Goal: Find specific page/section: Locate a particular part of the current website

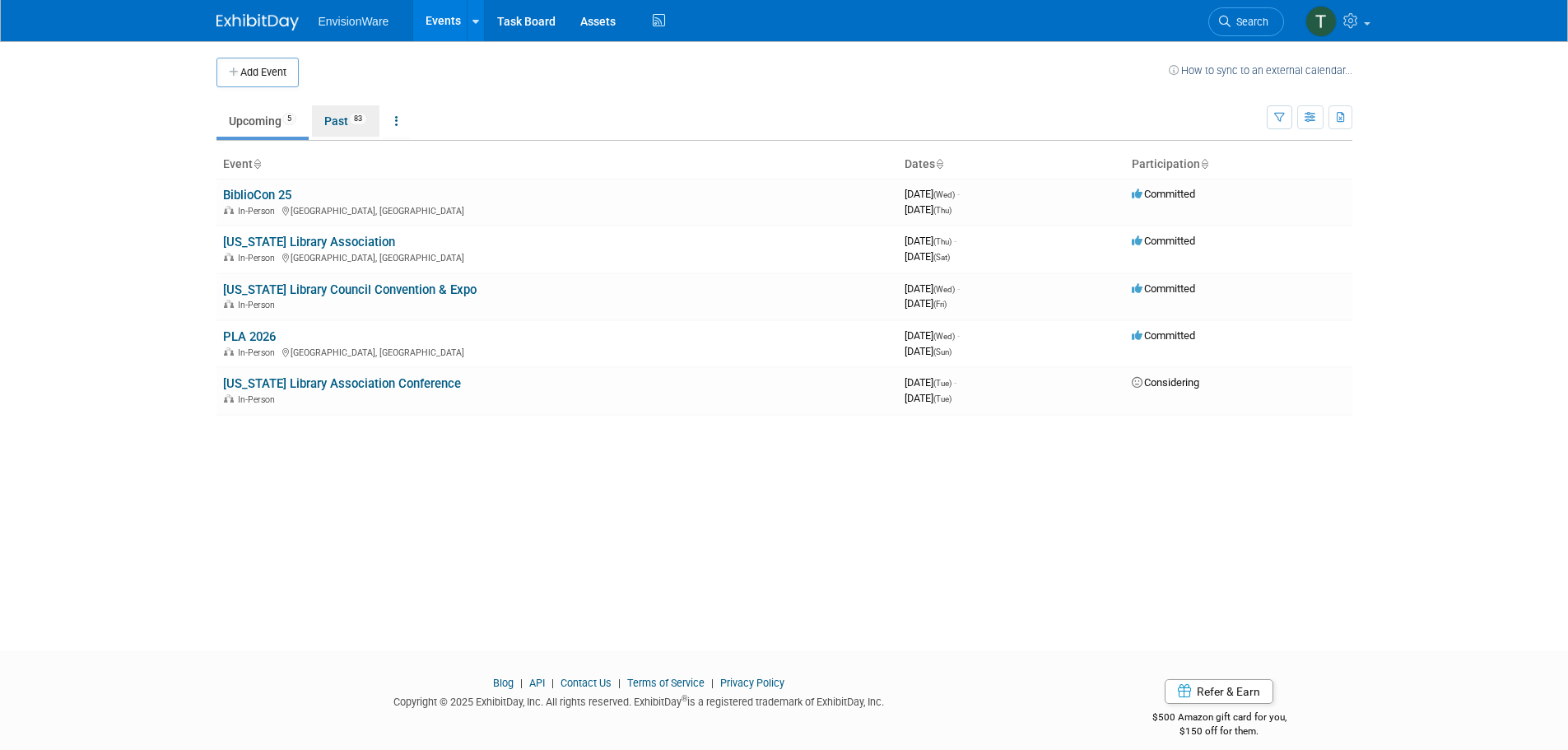
click at [344, 127] on link "Past 83" at bounding box center [345, 121] width 68 height 32
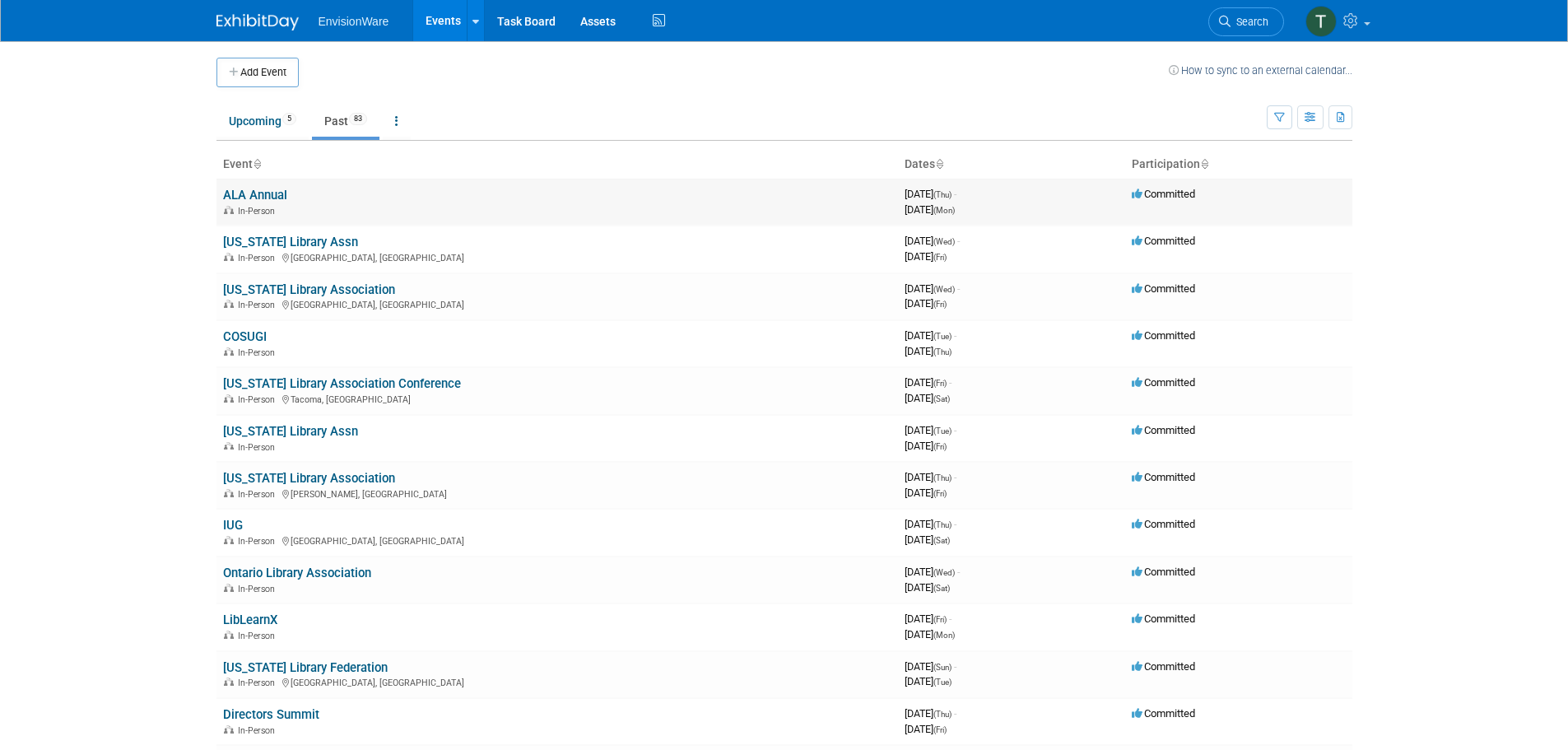
click at [259, 198] on link "ALA Annual" at bounding box center [255, 195] width 64 height 15
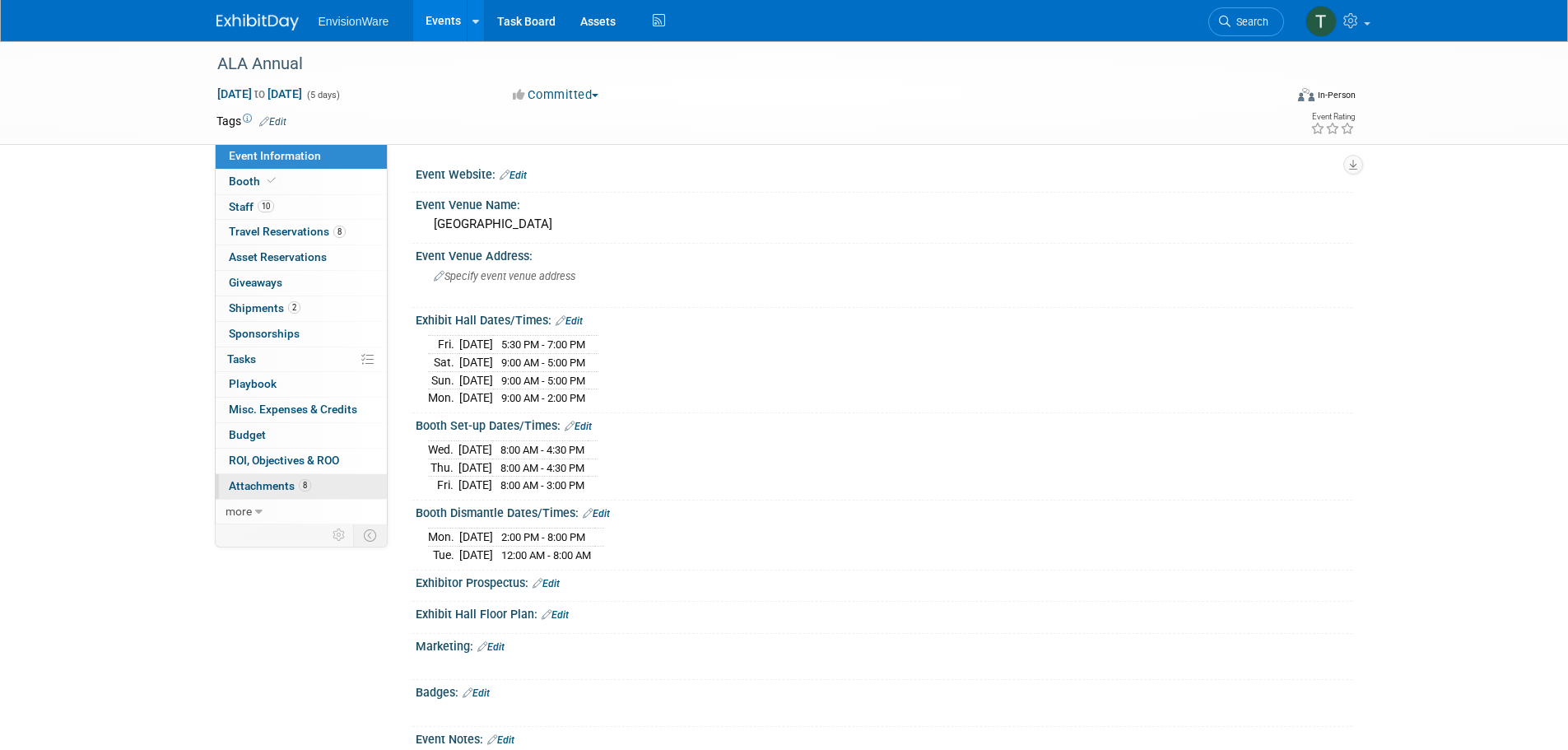
click at [332, 483] on link "8 Attachments 8" at bounding box center [301, 487] width 171 height 25
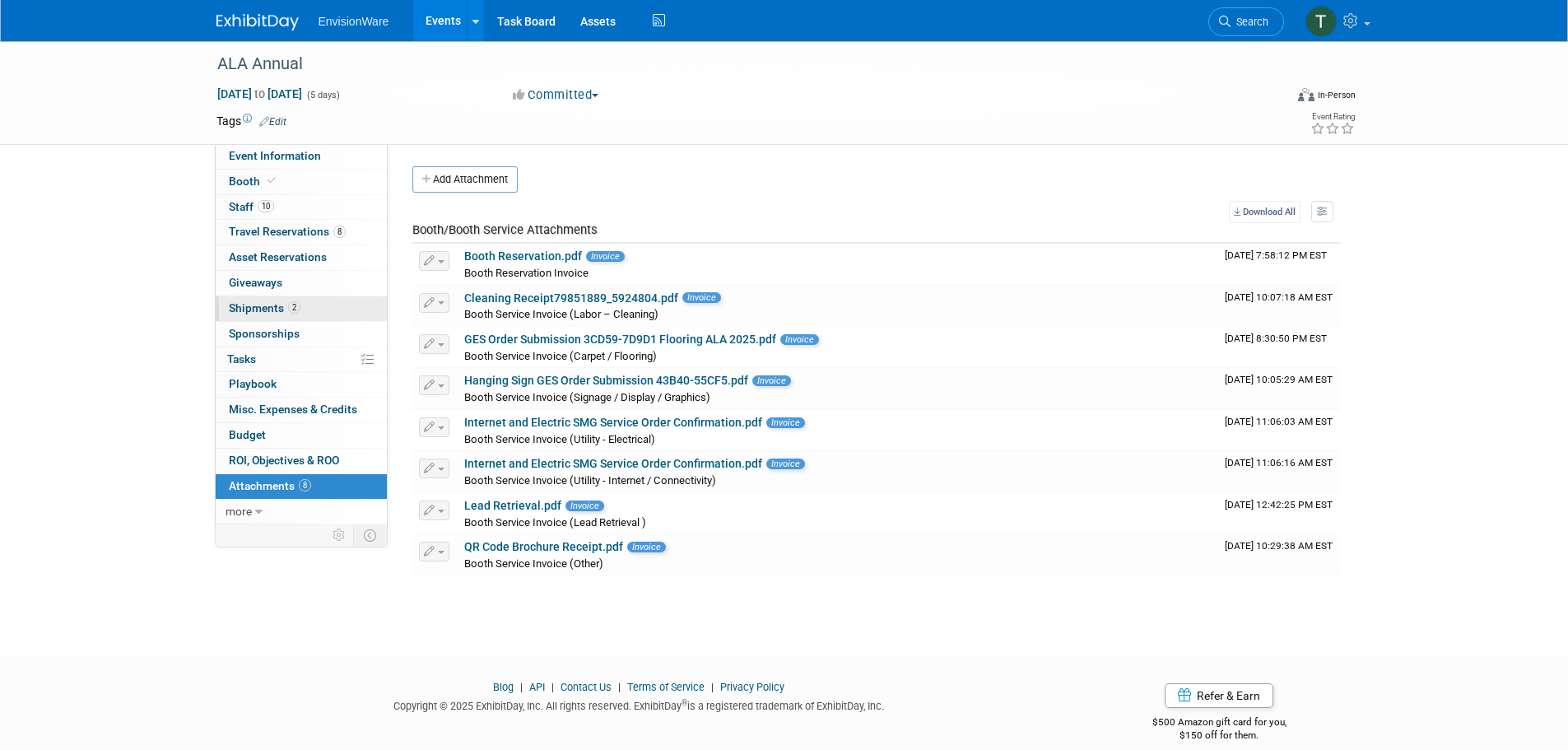
click at [299, 304] on span "2" at bounding box center [294, 307] width 12 height 12
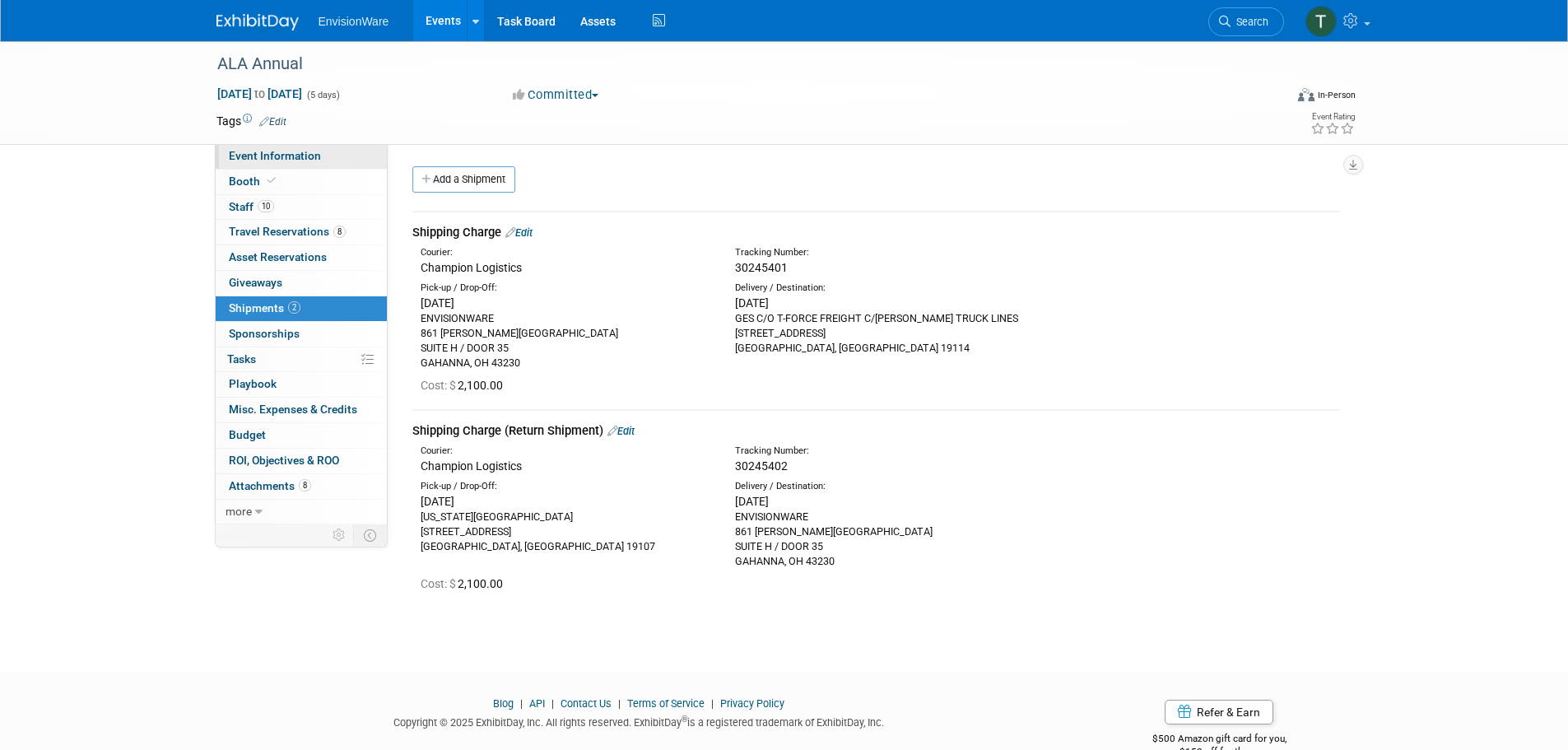
click at [318, 155] on span "Event Information" at bounding box center [274, 155] width 92 height 13
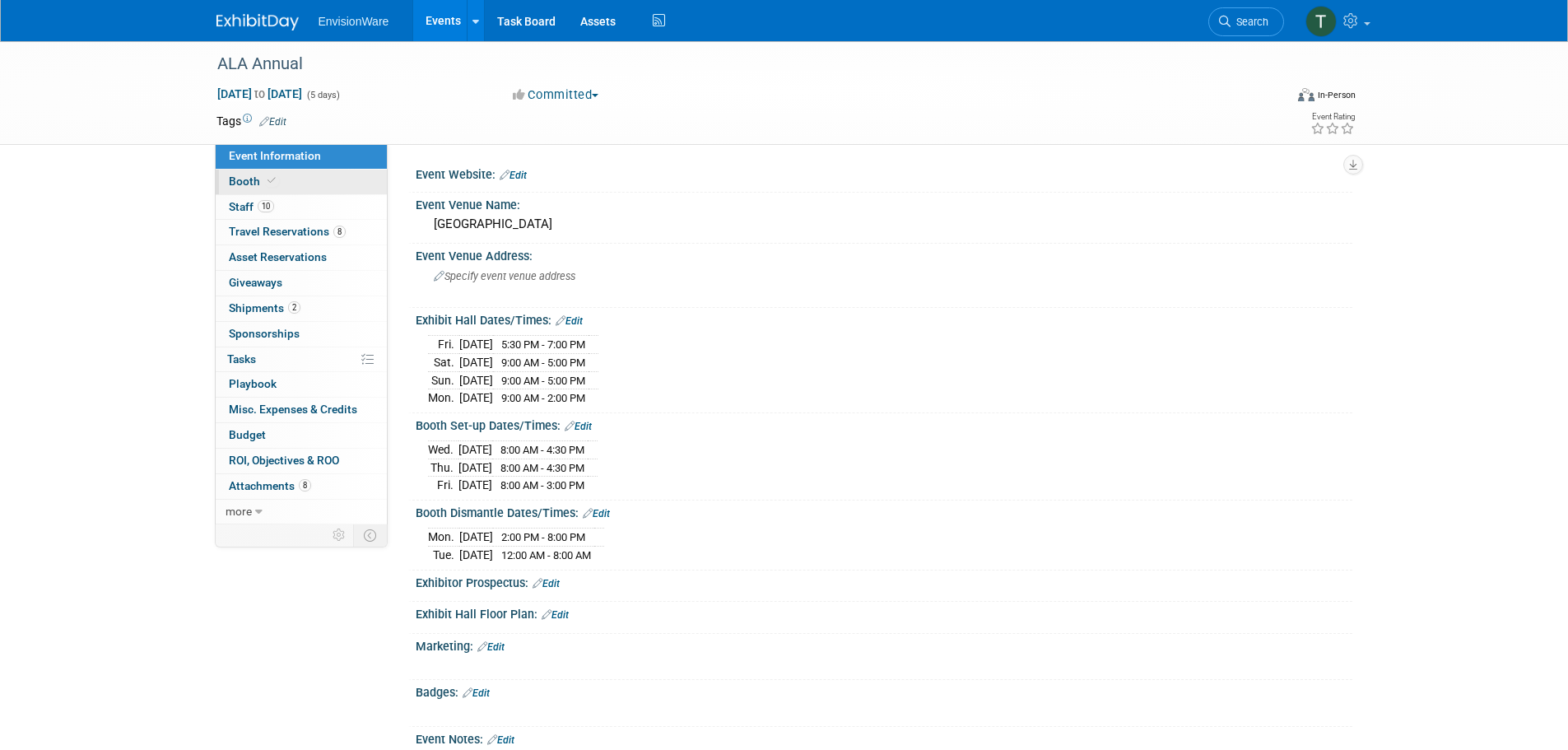
click at [318, 176] on link "Booth" at bounding box center [301, 181] width 171 height 25
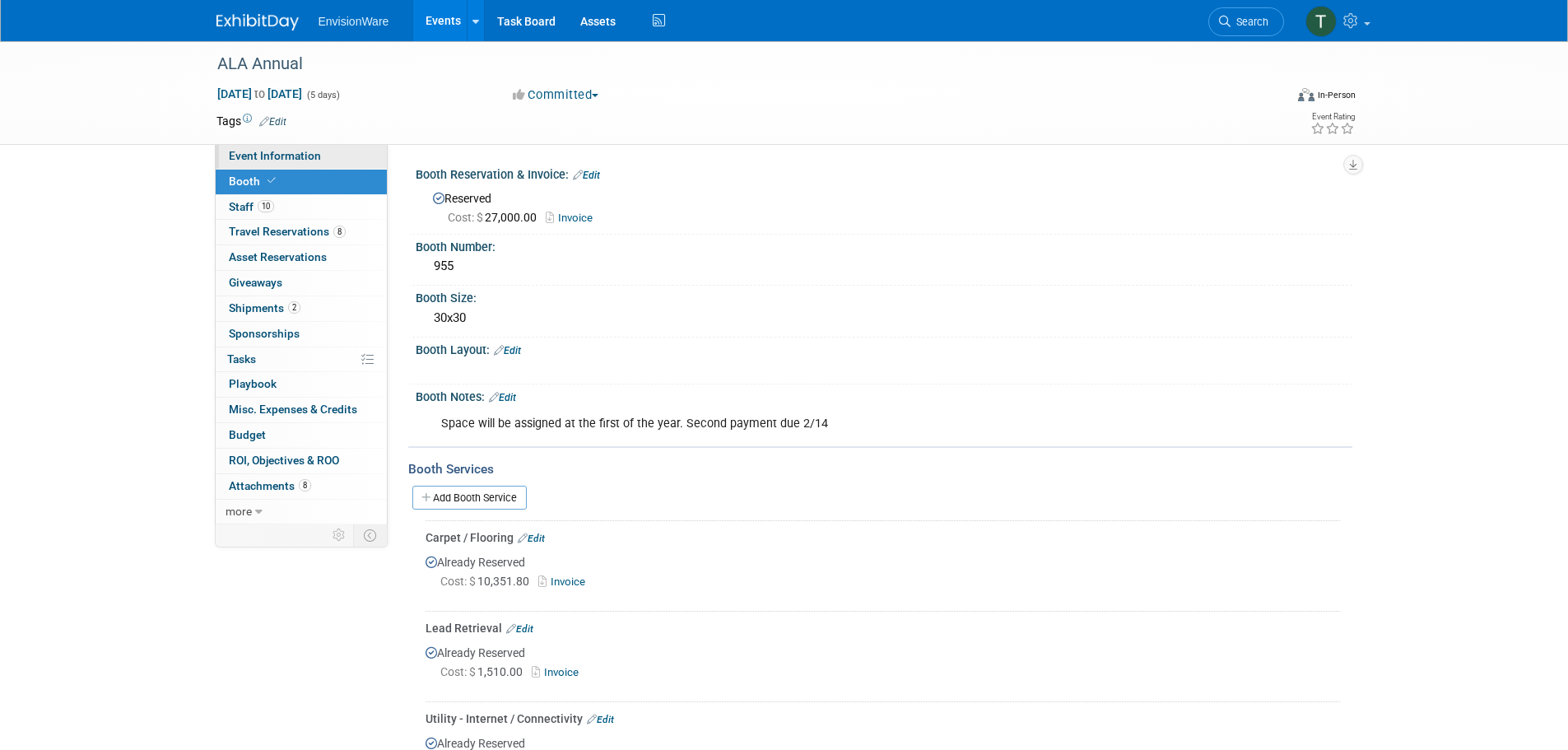
click at [325, 156] on link "Event Information" at bounding box center [301, 156] width 171 height 25
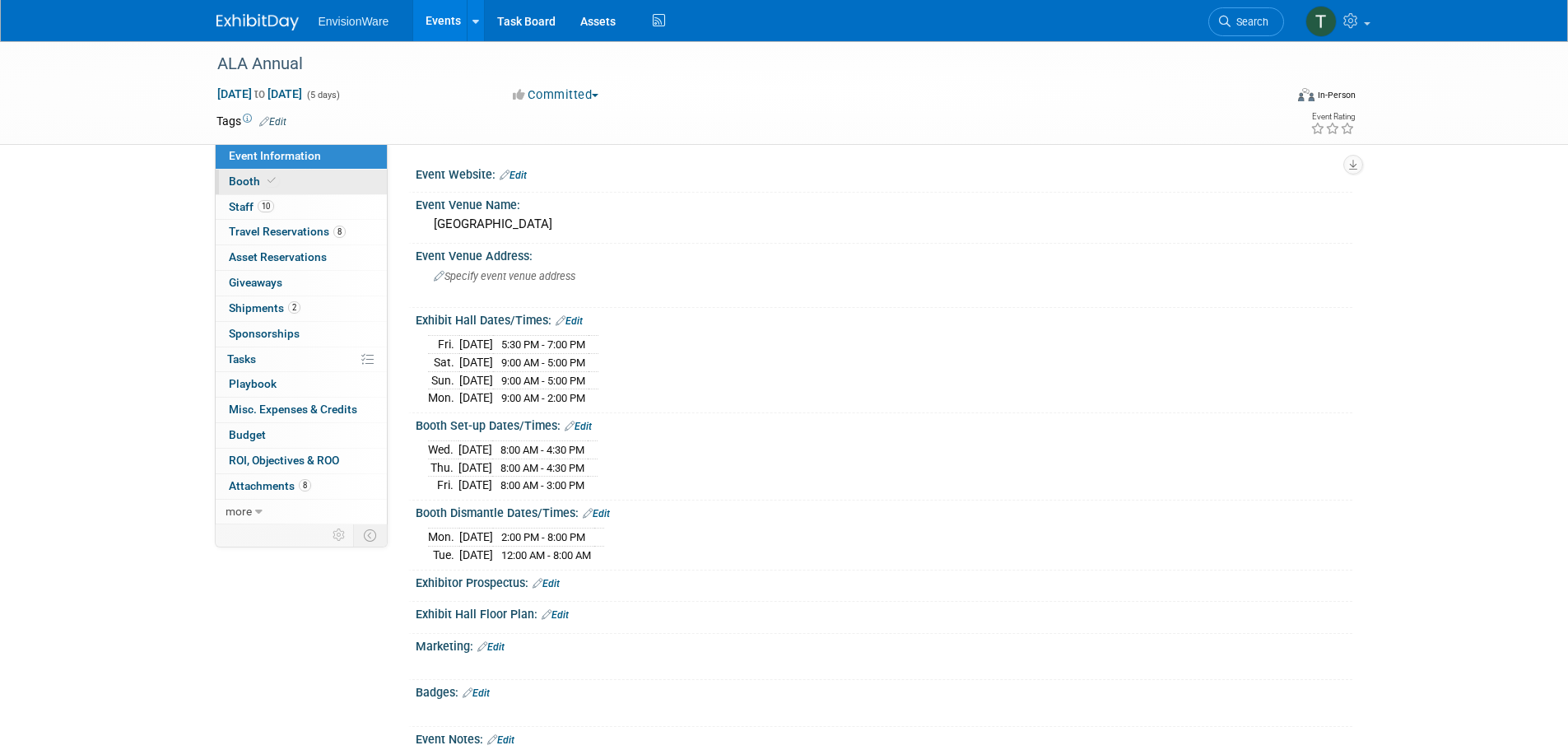
click at [336, 181] on link "Booth" at bounding box center [301, 181] width 171 height 25
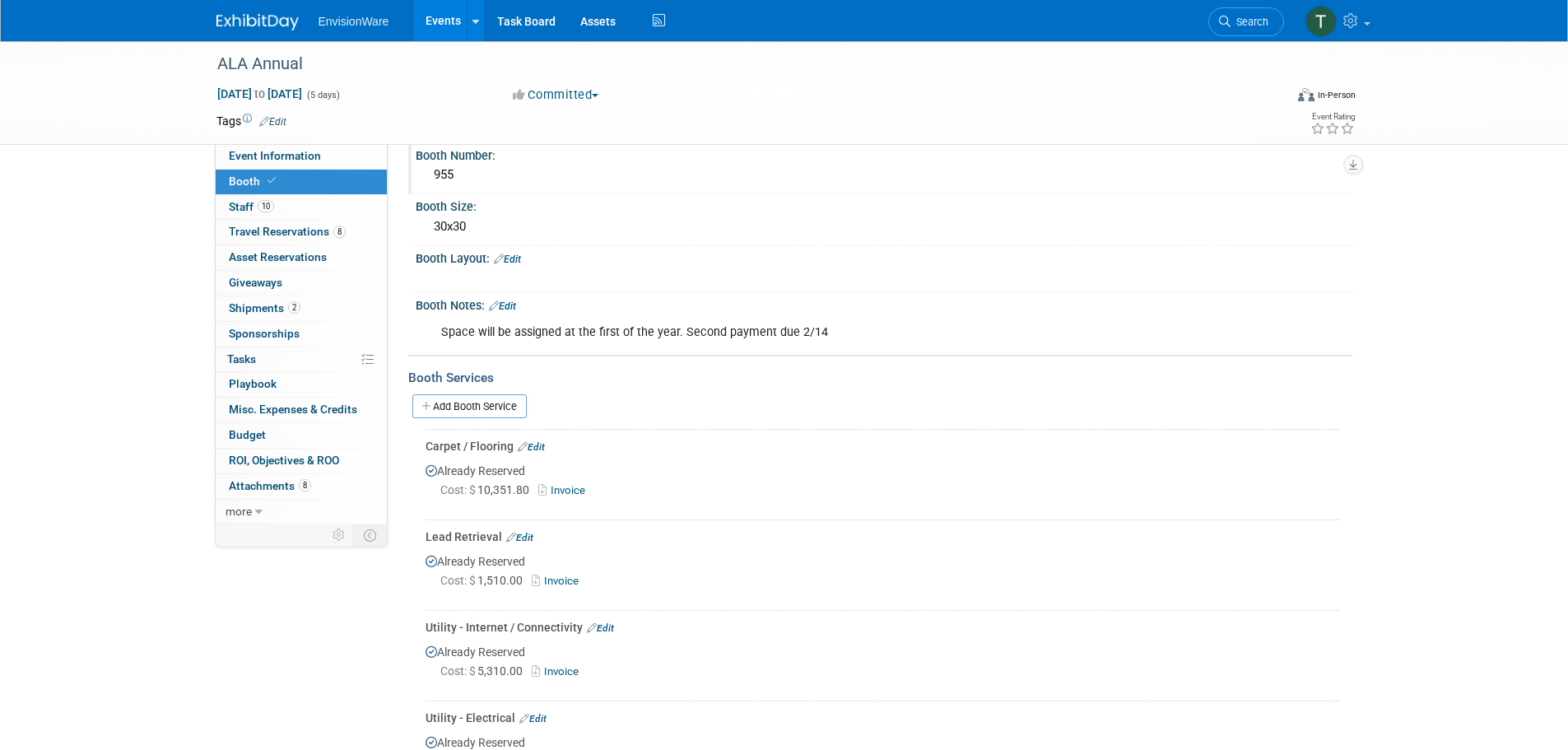
scroll to position [329, 0]
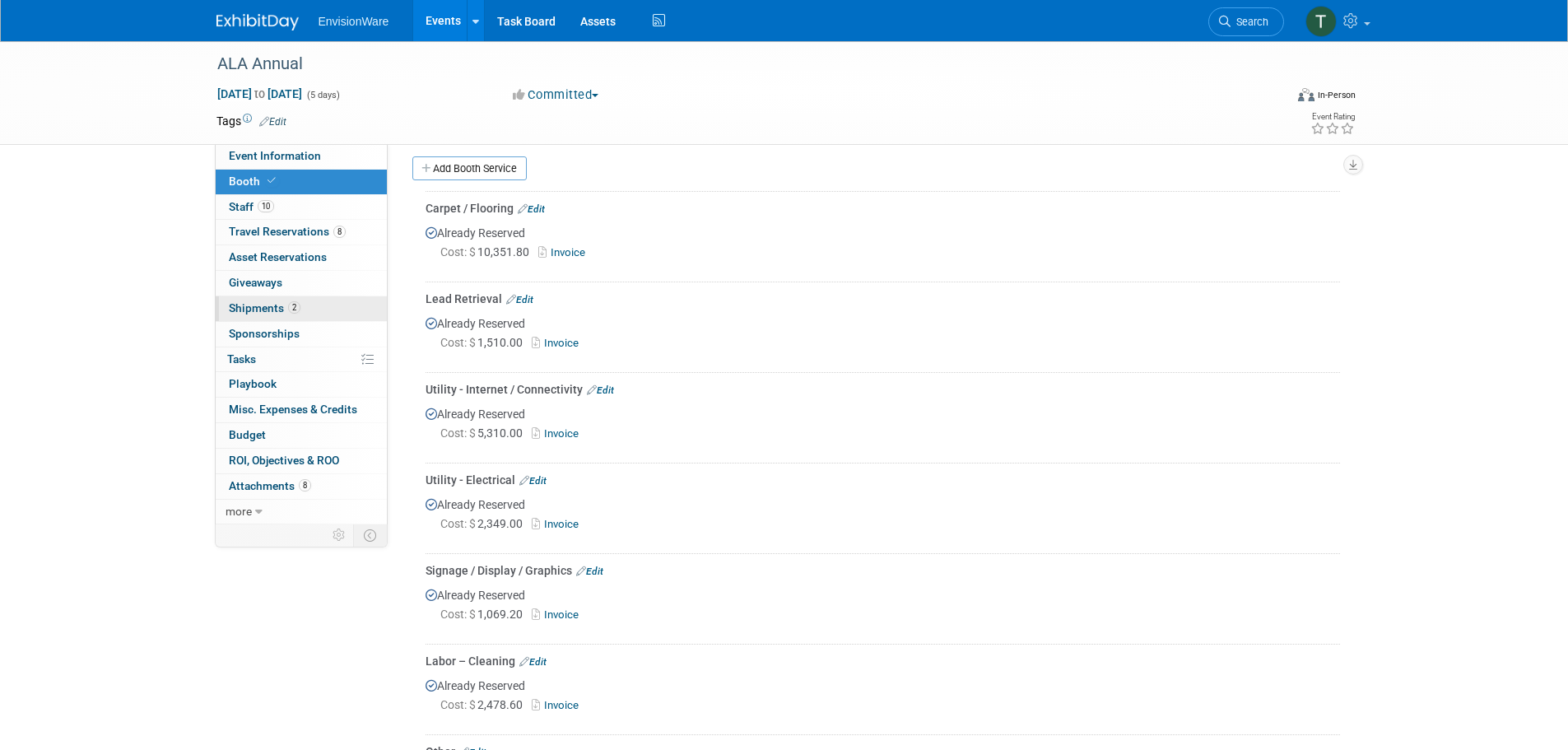
click at [358, 312] on link "2 Shipments 2" at bounding box center [301, 309] width 171 height 25
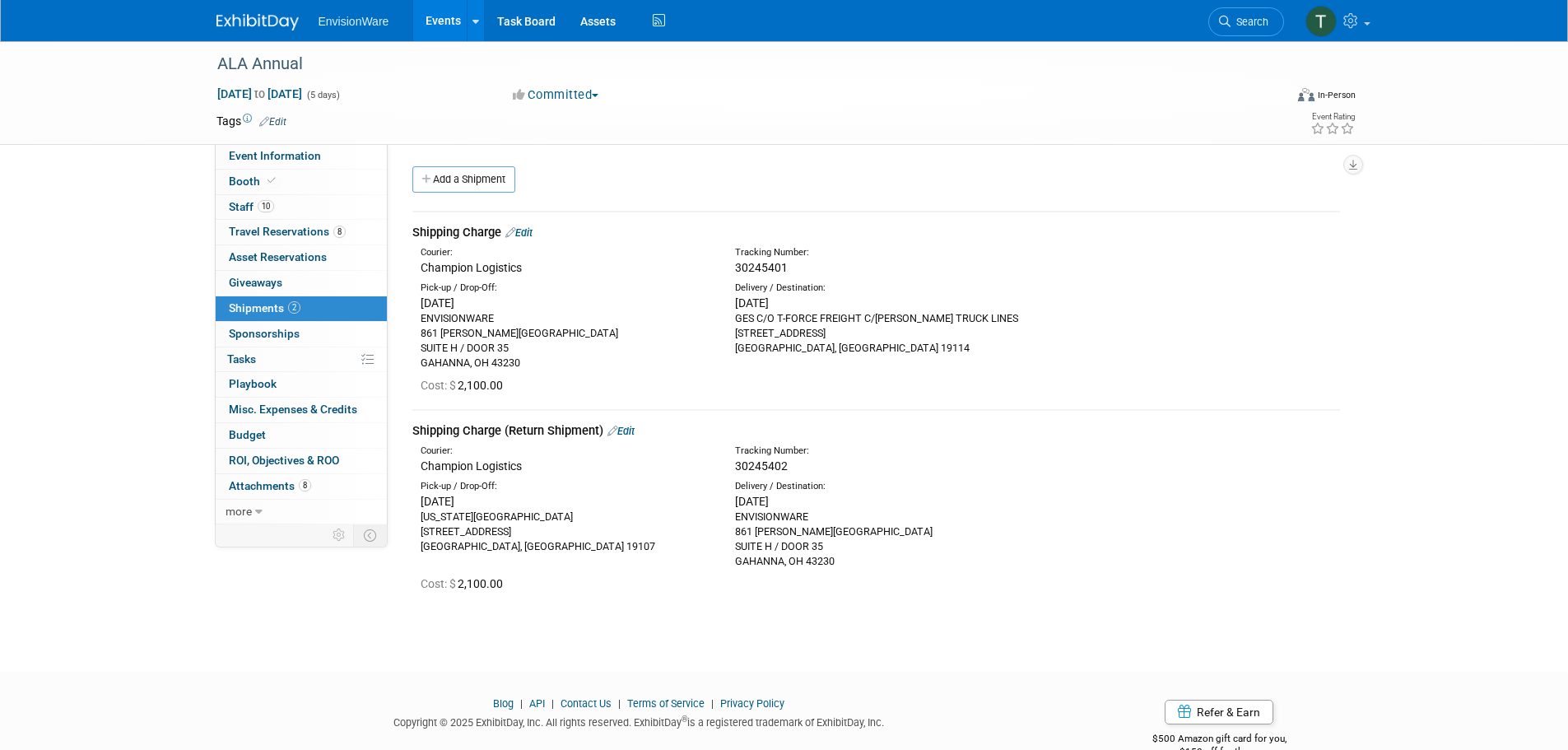
click at [310, 691] on div at bounding box center [784, 686] width 1568 height 20
click at [439, 12] on link "Events" at bounding box center [443, 20] width 60 height 41
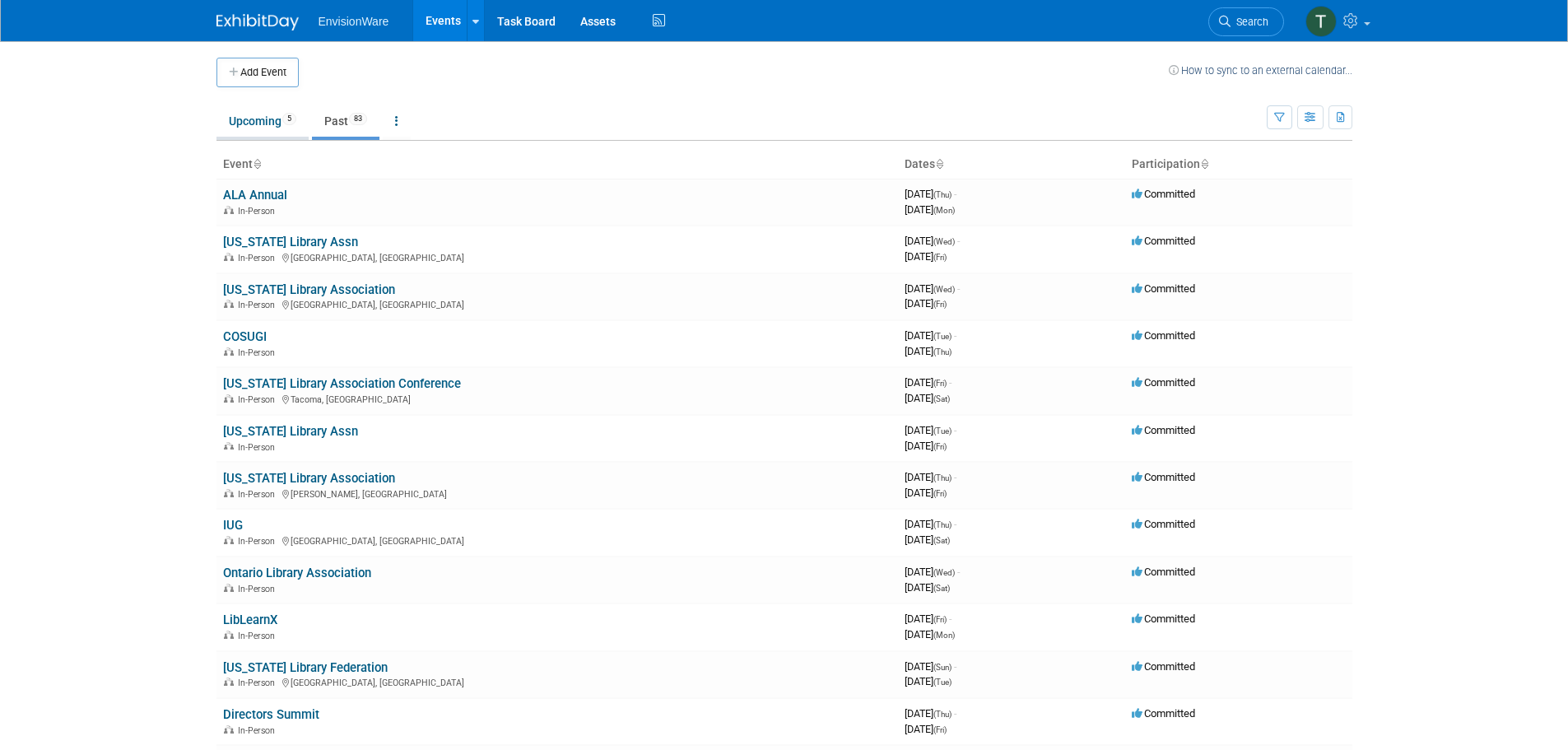
click at [274, 109] on link "Upcoming 5" at bounding box center [262, 121] width 92 height 32
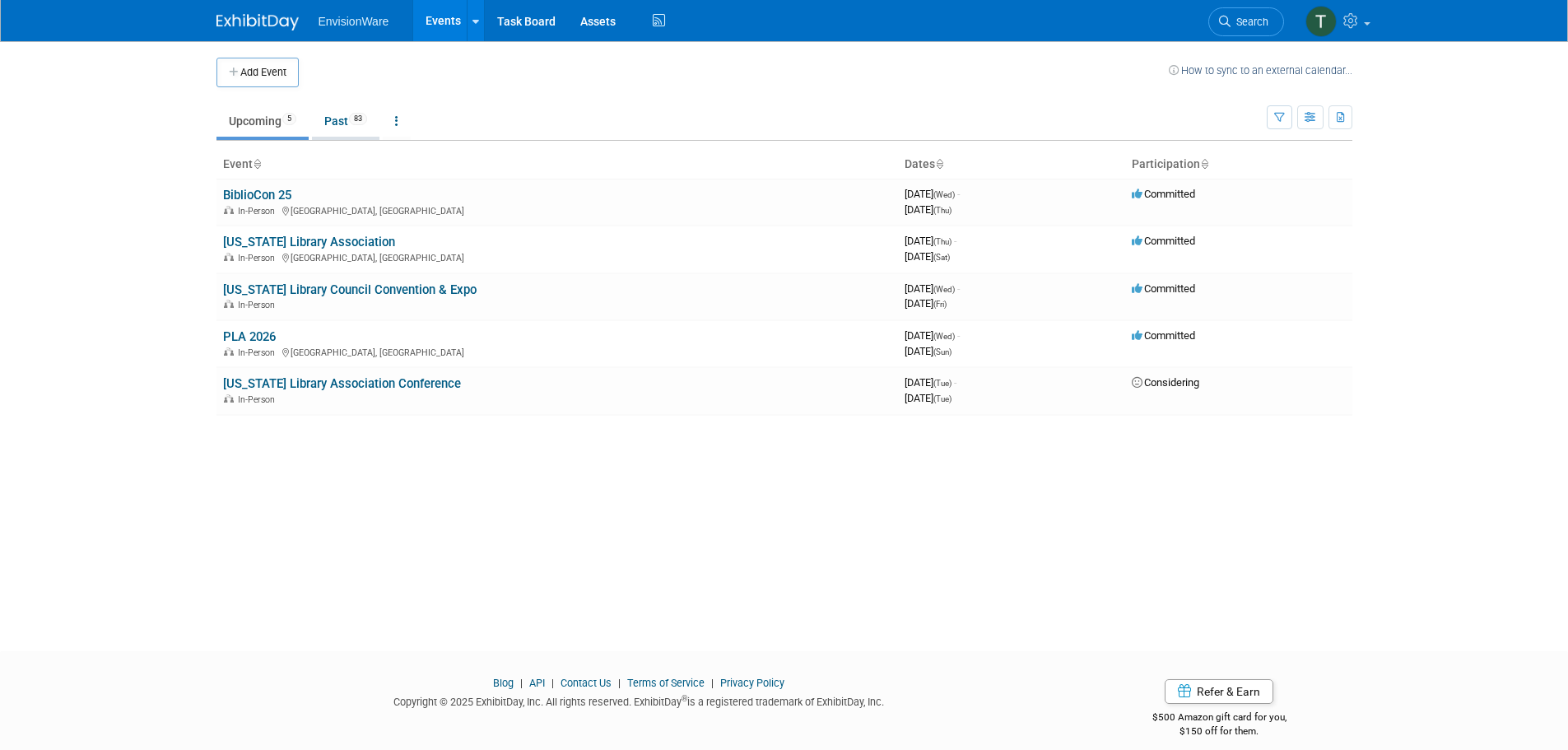
click at [342, 125] on link "Past 83" at bounding box center [345, 121] width 68 height 32
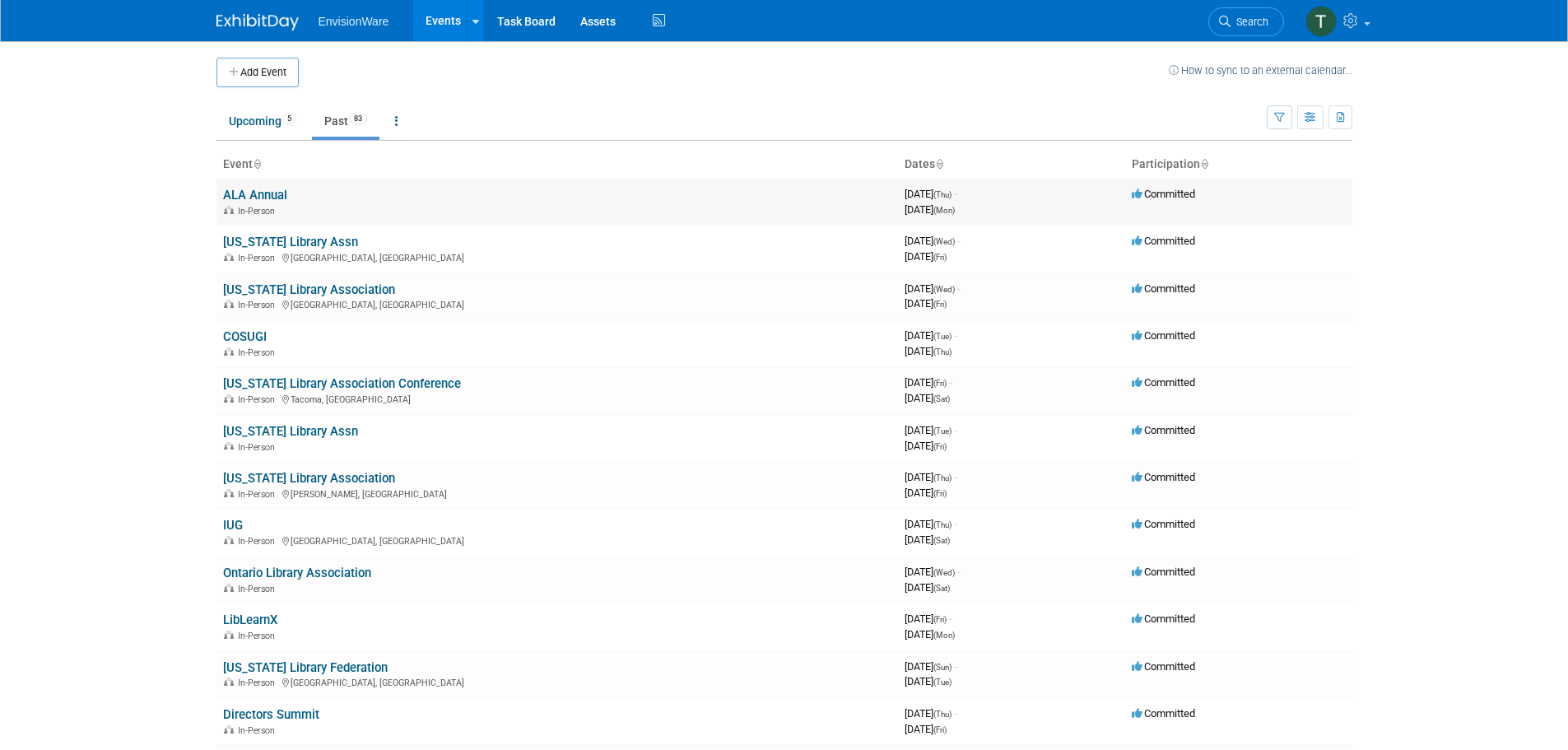
click at [264, 193] on link "ALA Annual" at bounding box center [255, 195] width 64 height 15
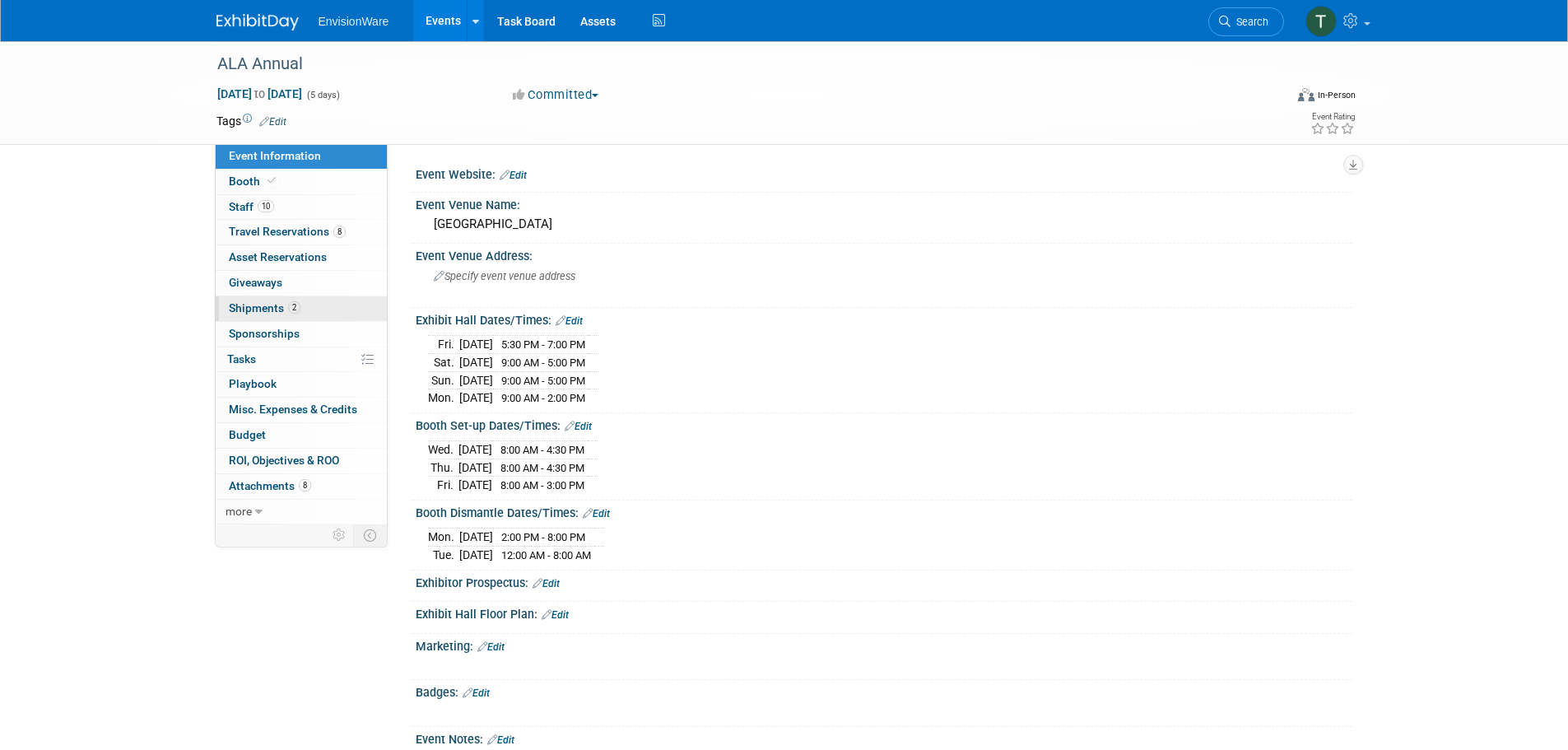
click at [311, 304] on link "2 Shipments 2" at bounding box center [301, 309] width 171 height 25
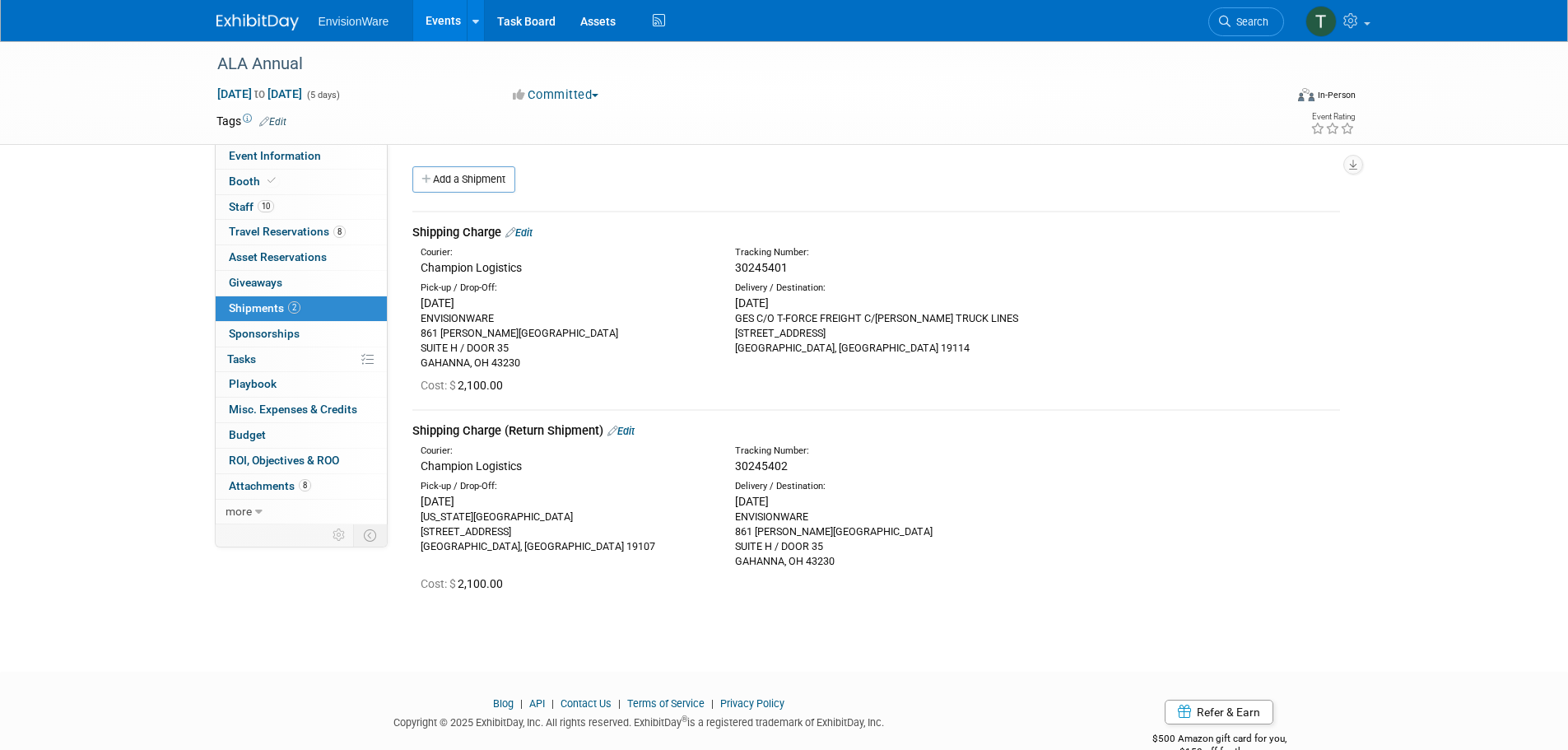
scroll to position [37, 0]
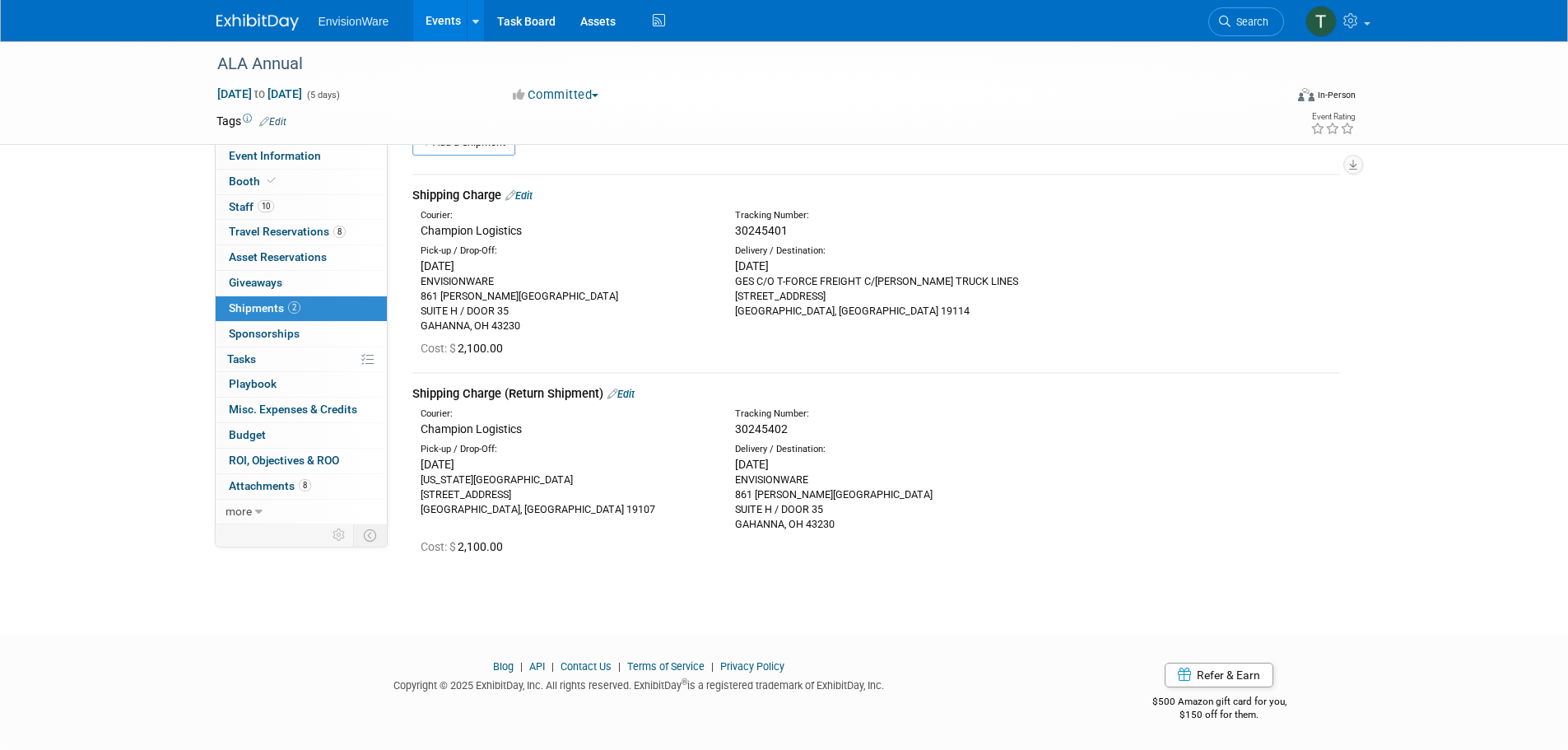
click at [847, 517] on div "ENVISIONWARE 861 TAYLOR ROAD SUITE H / DOOR 35 GAHANNA, OH 43230" at bounding box center [879, 502] width 289 height 60
